Goal: Task Accomplishment & Management: Use online tool/utility

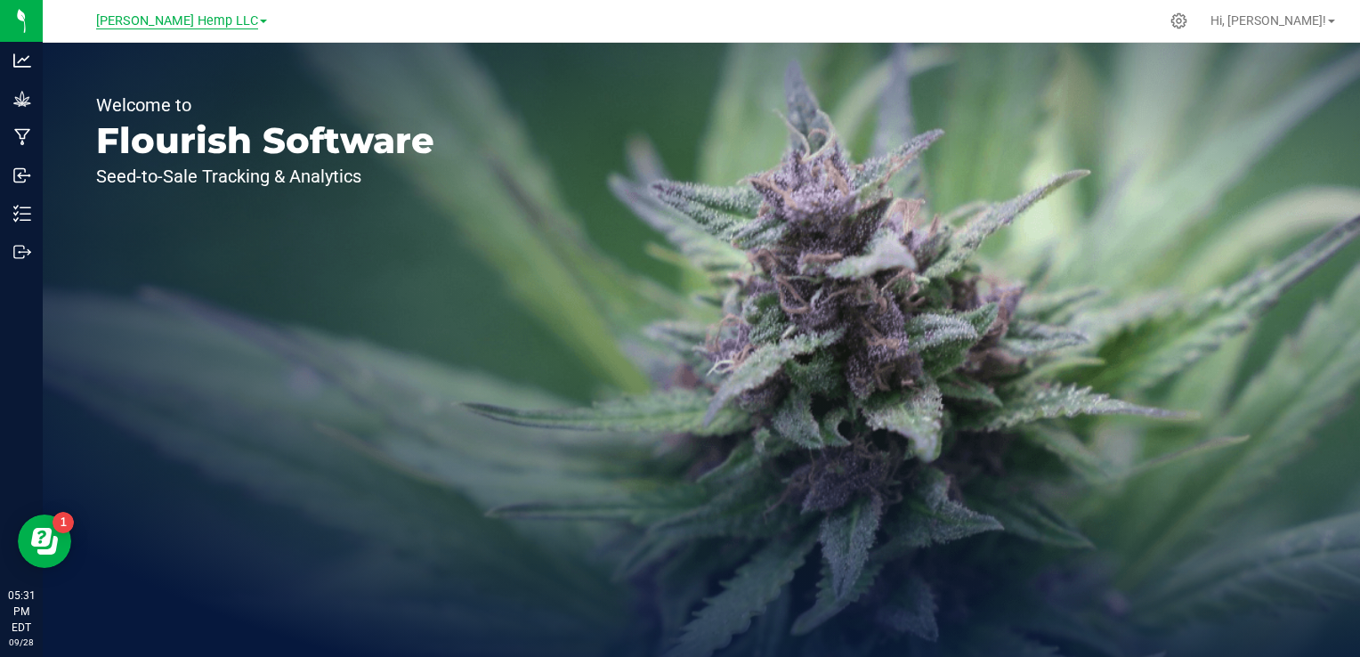
click at [177, 22] on span "[PERSON_NAME] Hemp LLC" at bounding box center [177, 21] width 162 height 16
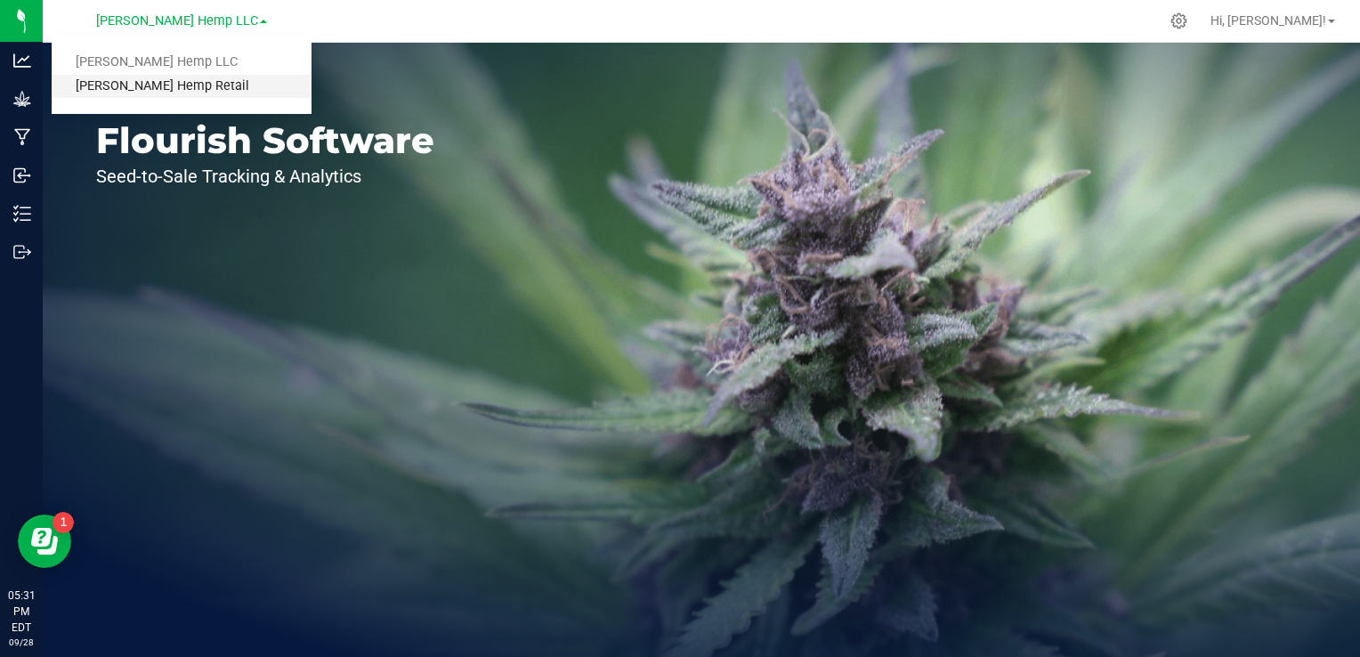
click at [153, 85] on link "[PERSON_NAME] Hemp Retail" at bounding box center [182, 87] width 260 height 24
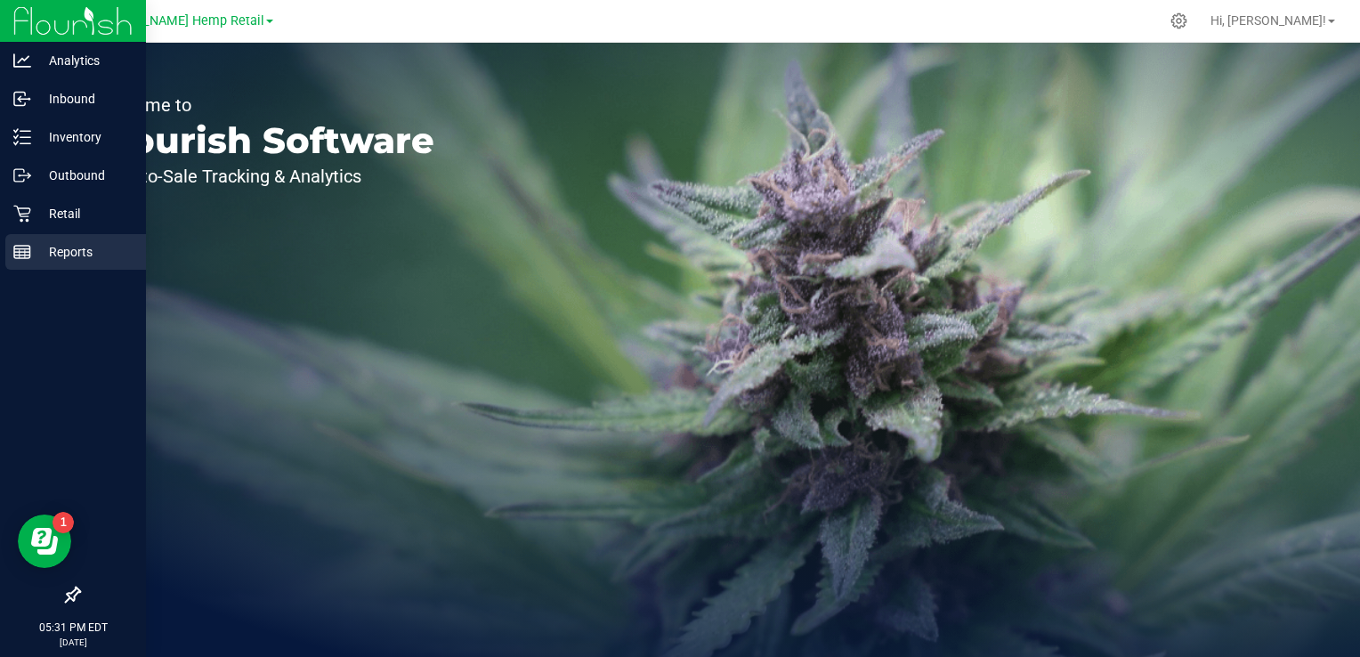
click at [21, 247] on icon at bounding box center [22, 252] width 18 height 18
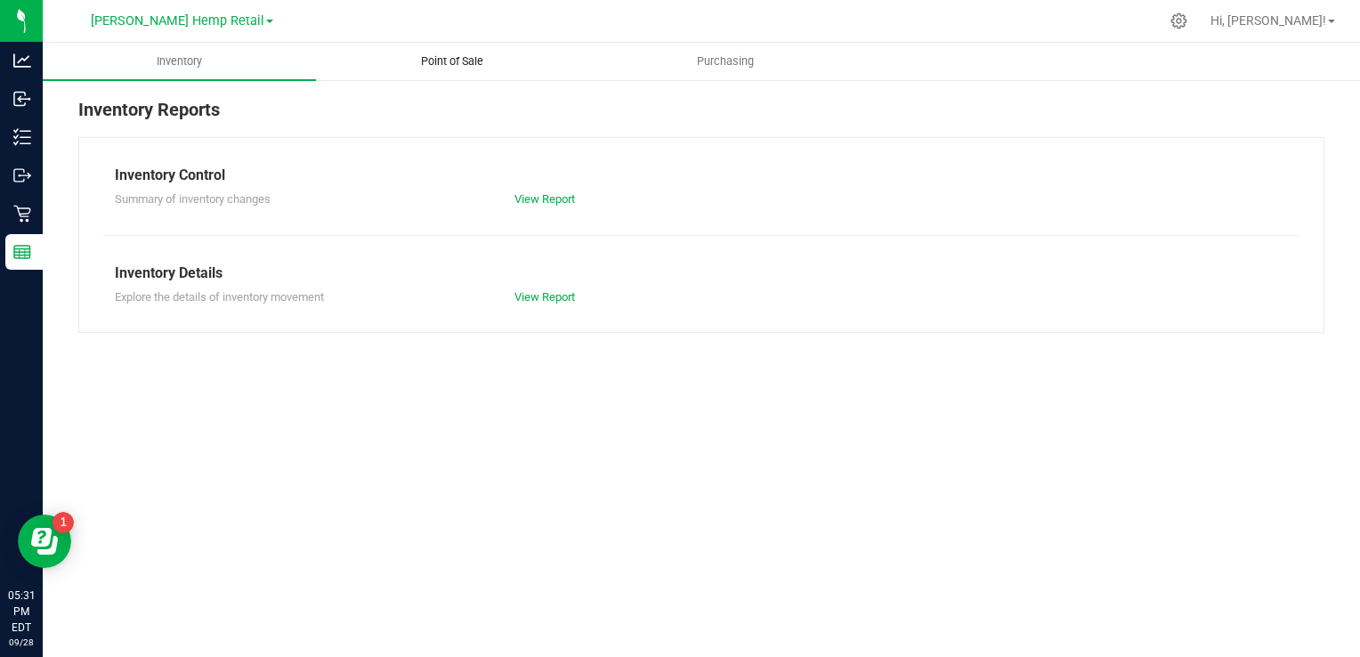
click at [450, 63] on span "Point of Sale" at bounding box center [452, 61] width 110 height 16
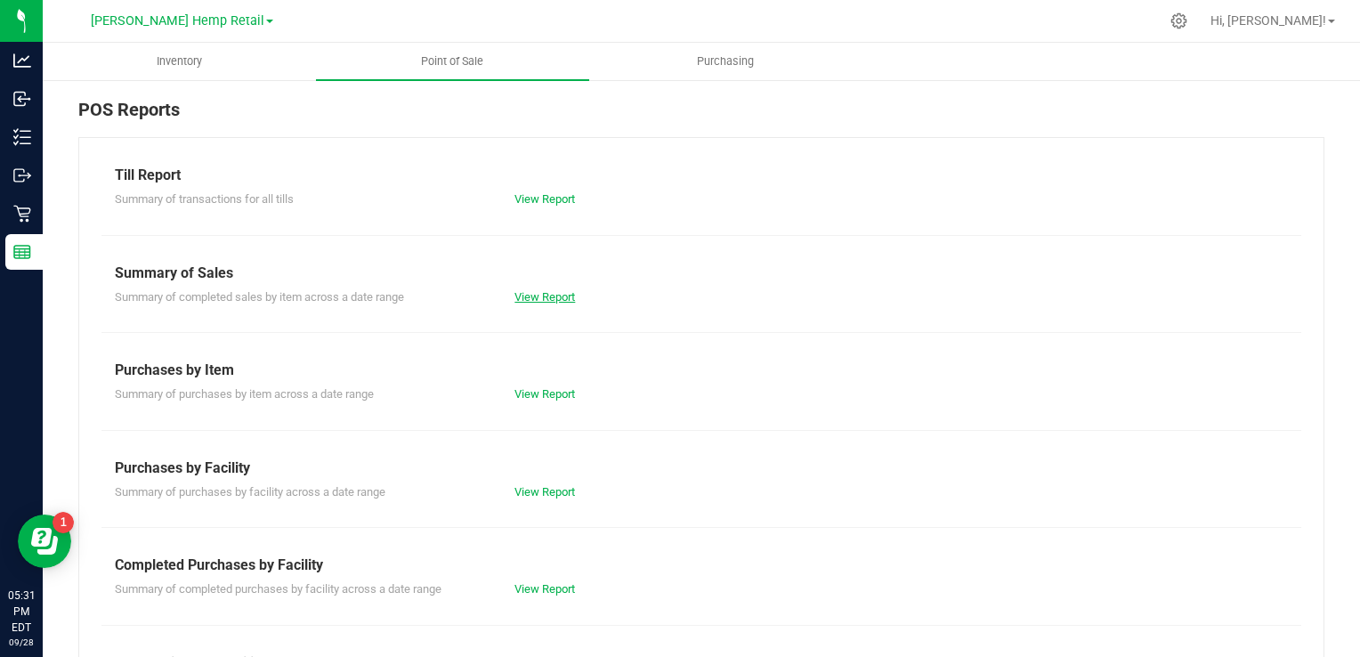
click at [533, 297] on link "View Report" at bounding box center [544, 296] width 61 height 13
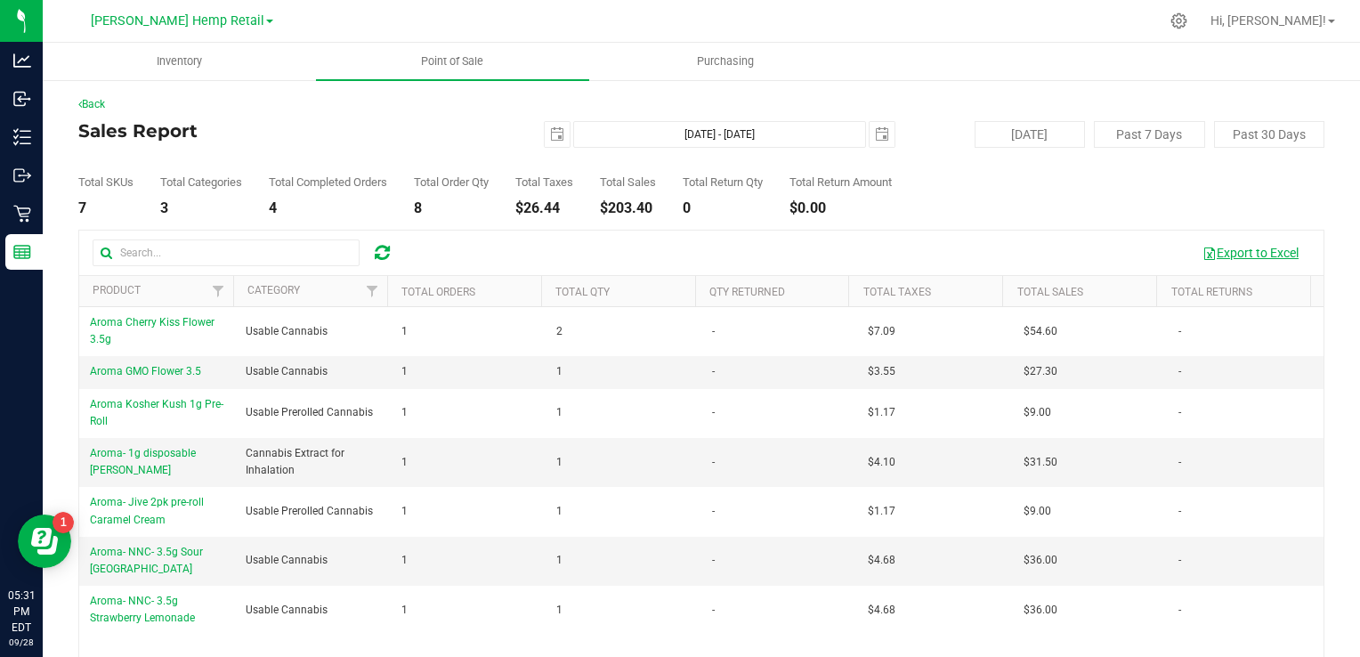
click at [1265, 247] on button "Export to Excel" at bounding box center [1250, 253] width 119 height 30
click at [555, 141] on span "select" at bounding box center [557, 134] width 14 height 14
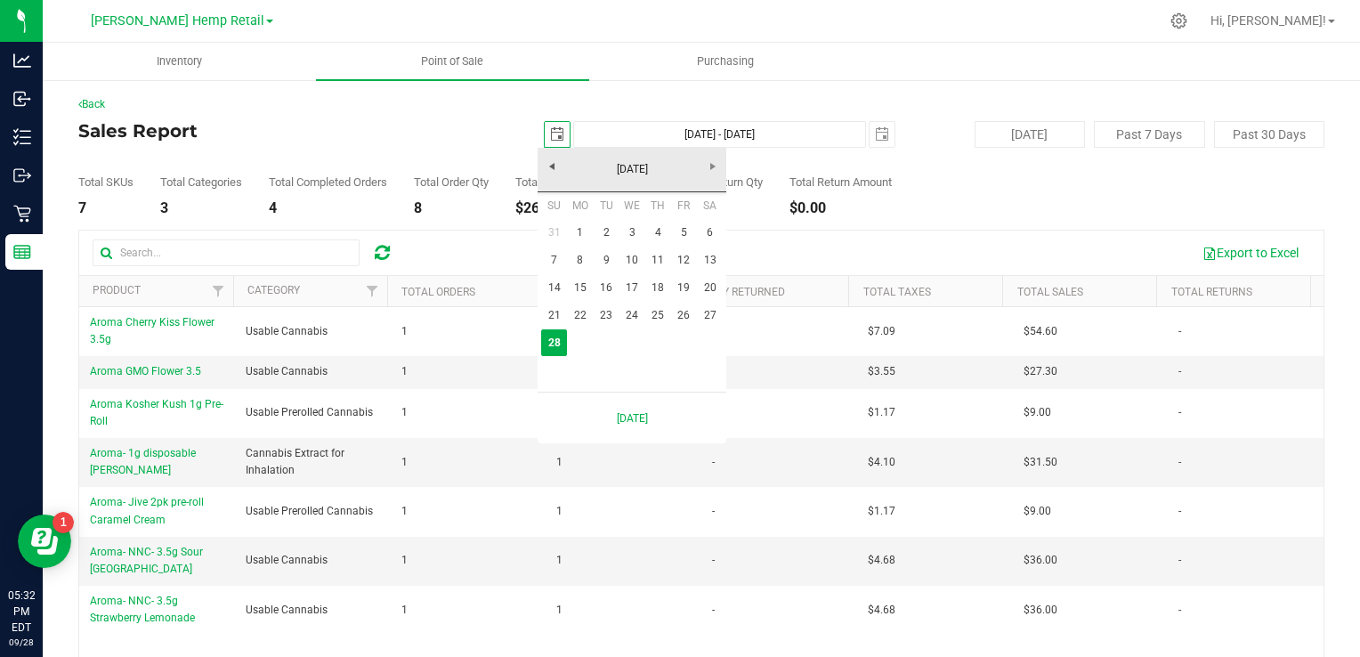
scroll to position [0, 44]
click at [573, 310] on link "22" at bounding box center [580, 316] width 26 height 28
type input "[DATE]"
type input "[DATE] - [DATE]"
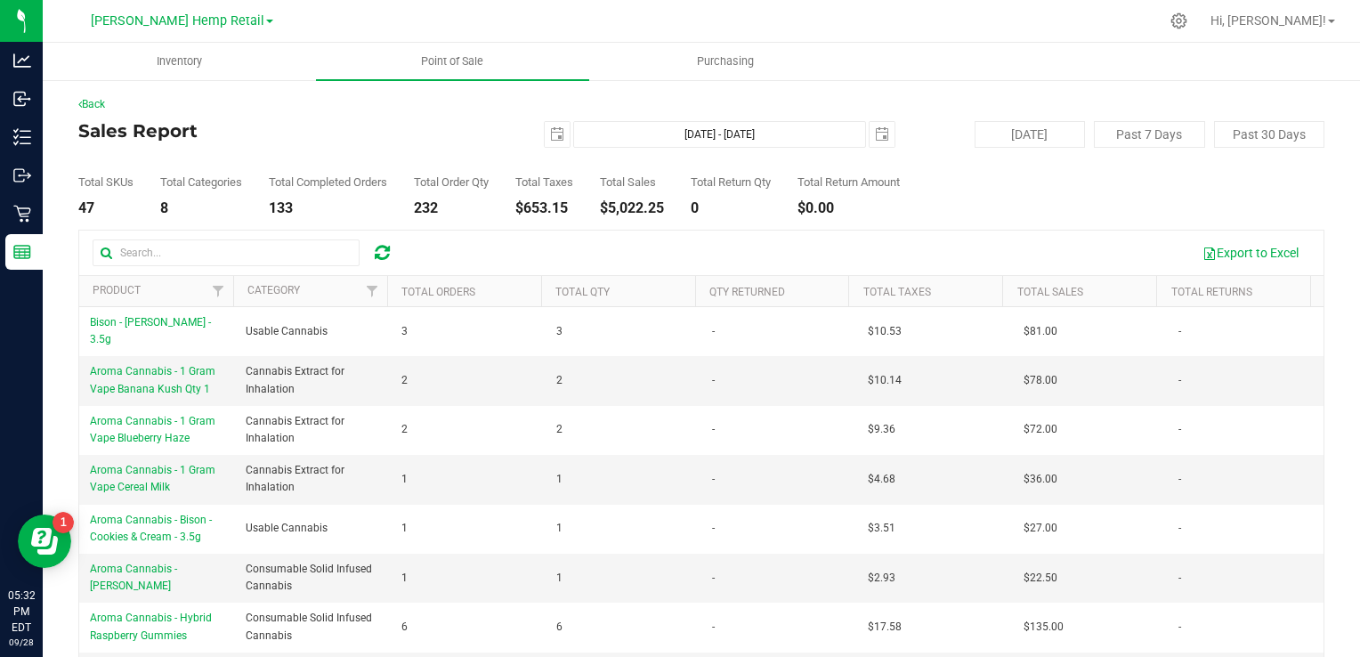
click at [573, 310] on td "3" at bounding box center [623, 331] width 156 height 49
click at [1210, 251] on button "Export to Excel" at bounding box center [1250, 253] width 119 height 30
click at [1229, 252] on button "Export to Excel" at bounding box center [1250, 253] width 119 height 30
click at [901, 85] on div "Back Sales Report [DATE] [DATE] - [DATE] [DATE] [DATE] Past 7 Days Past 30 Days…" at bounding box center [701, 430] width 1317 height 704
click at [1211, 251] on button "Export to Excel" at bounding box center [1250, 253] width 119 height 30
